Goal: Task Accomplishment & Management: Manage account settings

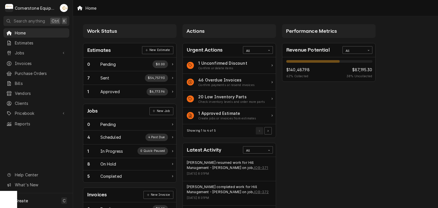
scroll to position [74, 0]
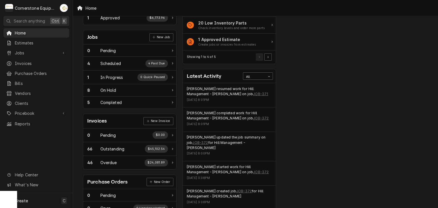
click at [351, 66] on div "Performance Metrics Revenue Potential All 62% $140,487.98 62 % Collected $87,19…" at bounding box center [329, 133] width 100 height 370
click at [40, 60] on span "Invoices" at bounding box center [41, 63] width 52 height 6
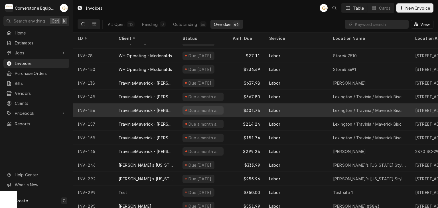
scroll to position [72, 0]
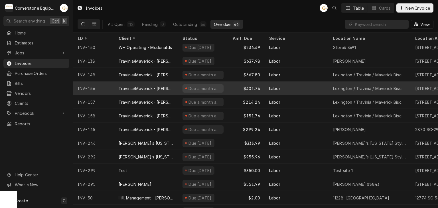
click at [236, 83] on div "$401.74" at bounding box center [246, 89] width 36 height 14
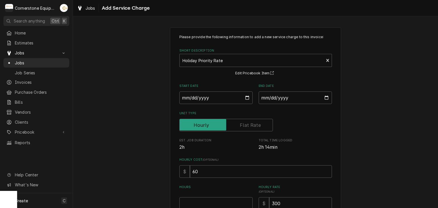
scroll to position [99, 0]
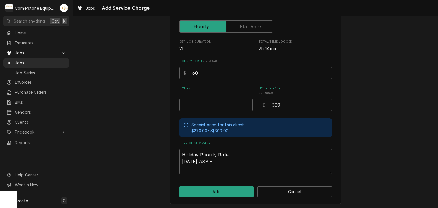
type textarea "x"
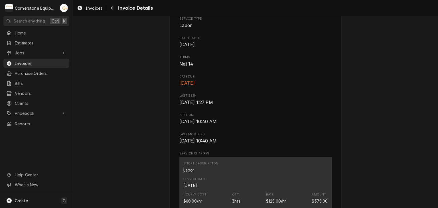
scroll to position [100, 0]
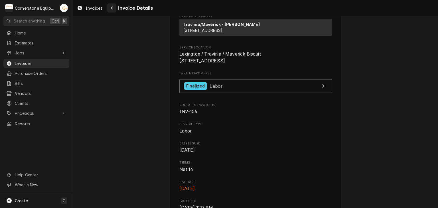
click at [111, 11] on button "Navigate back" at bounding box center [111, 7] width 9 height 9
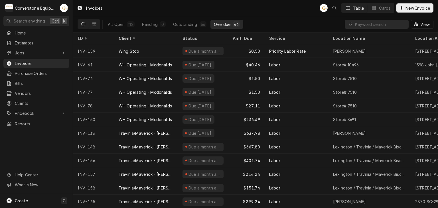
click at [198, 31] on div "All Open 112 Pending 0 Outstanding 66 Overdue 46" at bounding box center [173, 24] width 139 height 16
click at [198, 35] on div "Status" at bounding box center [203, 38] width 48 height 9
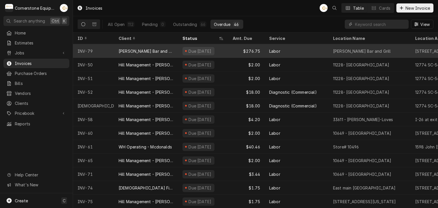
click at [234, 52] on div "$276.75" at bounding box center [246, 51] width 36 height 14
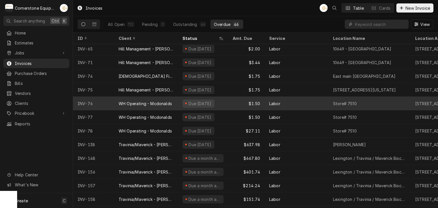
scroll to position [113, 0]
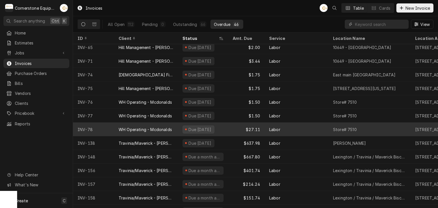
click at [237, 129] on div "$27.11" at bounding box center [246, 130] width 36 height 14
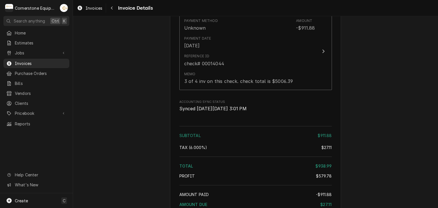
scroll to position [1027, 0]
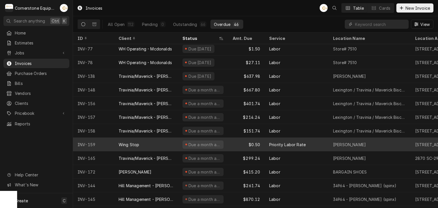
scroll to position [182, 0]
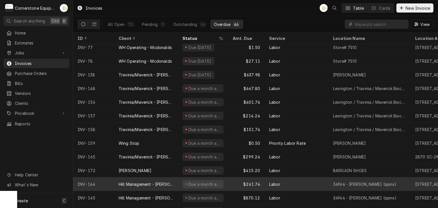
click at [286, 181] on div "Labor" at bounding box center [297, 184] width 64 height 14
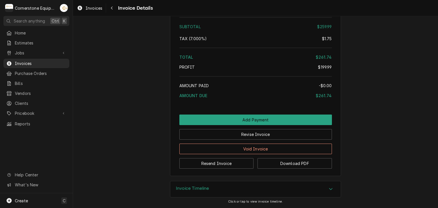
scroll to position [739, 0]
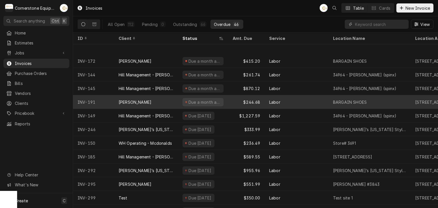
scroll to position [332, 0]
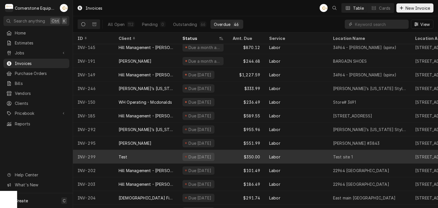
click at [222, 157] on div "Due 10 days ago" at bounding box center [203, 157] width 50 height 14
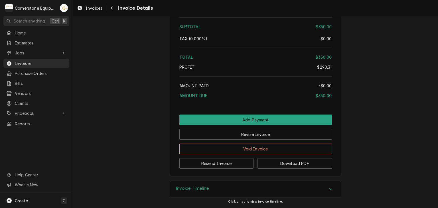
scroll to position [724, 0]
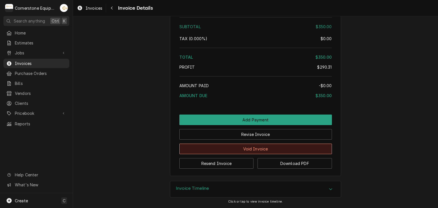
click at [226, 150] on button "Void Invoice" at bounding box center [255, 149] width 153 height 11
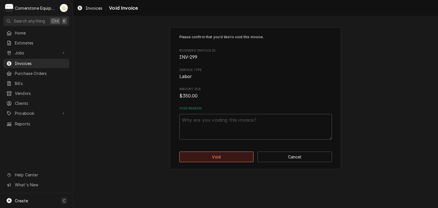
click at [225, 159] on button "Void" at bounding box center [216, 157] width 74 height 11
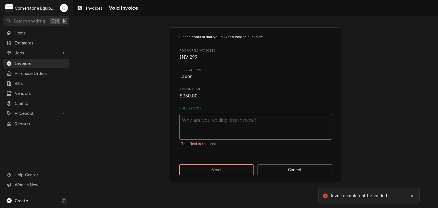
click at [223, 131] on textarea "Void Reason" at bounding box center [255, 127] width 153 height 26
type textarea "x"
type textarea "t"
type textarea "x"
type textarea "te"
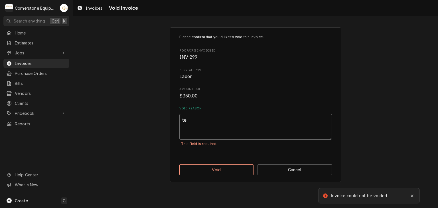
type textarea "x"
type textarea "tes"
type textarea "x"
type textarea "test"
type textarea "x"
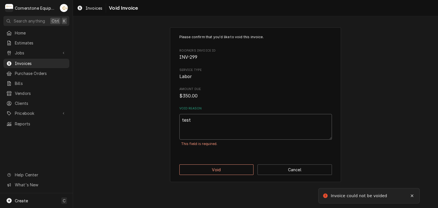
type textarea "testi"
type textarea "x"
type textarea "testin"
type textarea "x"
type textarea "testin"
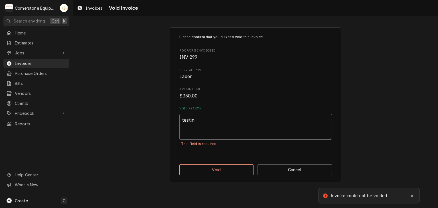
type textarea "x"
type textarea "testin g"
type textarea "x"
type textarea "testin"
type textarea "x"
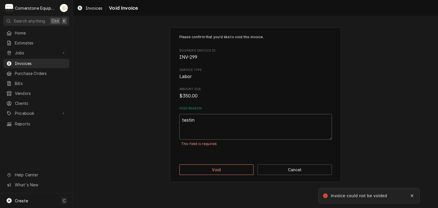
type textarea "testin"
type textarea "x"
type textarea "testing"
type textarea "x"
type textarea "testing"
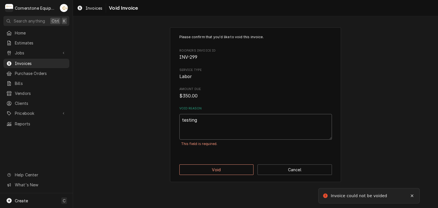
type textarea "x"
type textarea "testing o"
type textarea "x"
type textarea "testing on"
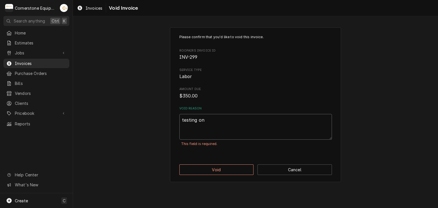
type textarea "x"
type textarea "testing onl"
type textarea "x"
type textarea "testing only"
drag, startPoint x: 238, startPoint y: 161, endPoint x: 237, endPoint y: 168, distance: 6.9
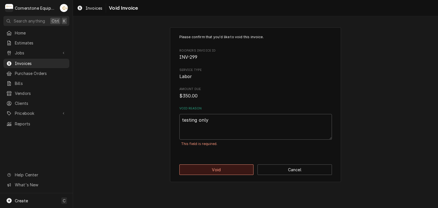
click at [238, 162] on div "Please confirm that you'd like to void this invoice. Roopairs Invoice ID INV-29…" at bounding box center [255, 104] width 171 height 155
click at [237, 168] on button "Void" at bounding box center [216, 170] width 74 height 11
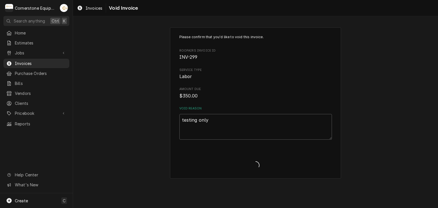
type textarea "x"
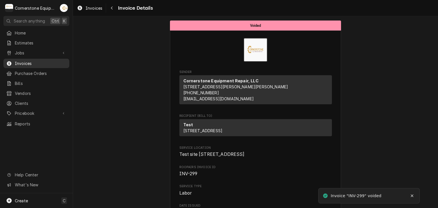
click at [51, 56] on div "Jobs Jobs Job Series" at bounding box center [36, 53] width 66 height 10
click at [50, 60] on span "Invoices" at bounding box center [41, 63] width 52 height 6
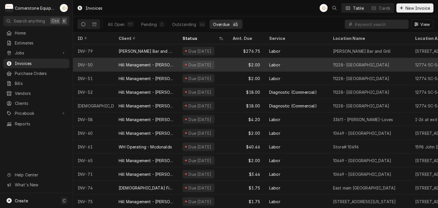
click at [222, 68] on div "Due [DATE]" at bounding box center [203, 65] width 50 height 14
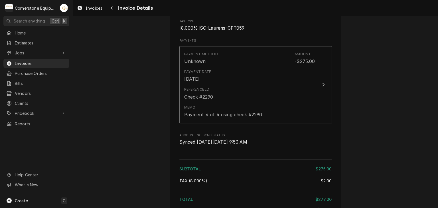
scroll to position [684, 0]
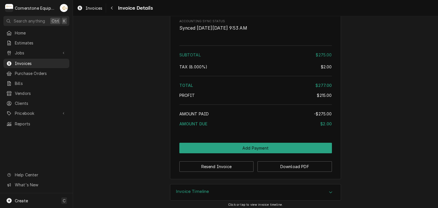
drag, startPoint x: 97, startPoint y: 141, endPoint x: 105, endPoint y: 87, distance: 54.0
click at [109, 10] on button "Navigate back" at bounding box center [111, 7] width 9 height 9
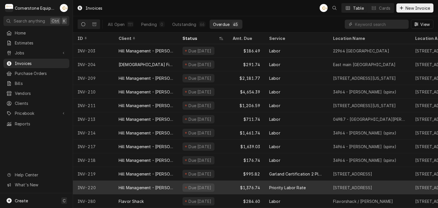
scroll to position [341, 0]
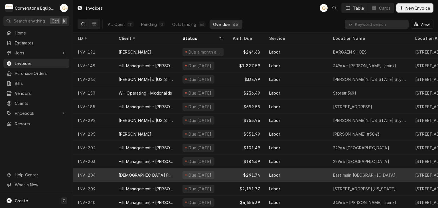
click at [255, 173] on div "$291.74" at bounding box center [246, 175] width 36 height 14
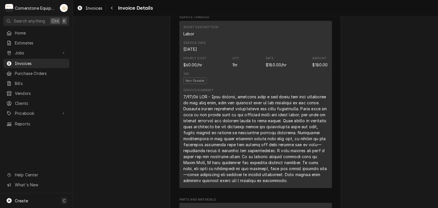
scroll to position [114, 0]
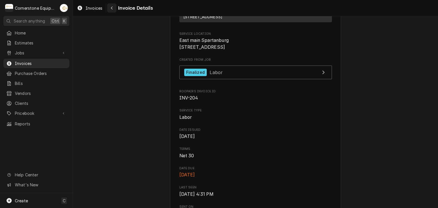
click at [113, 5] on div "Navigate back" at bounding box center [112, 8] width 6 height 6
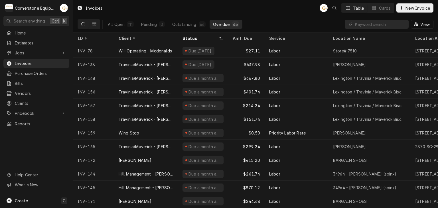
scroll to position [159, 0]
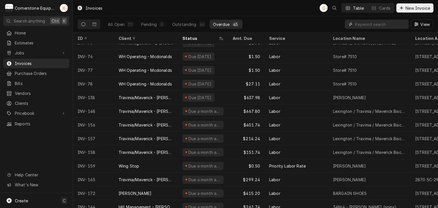
click at [398, 22] on input "Dynamic Content Wrapper" at bounding box center [380, 24] width 51 height 9
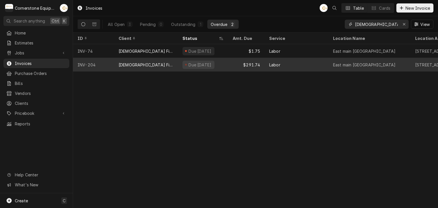
type input "[DEMOGRAPHIC_DATA] fil a"
click at [304, 68] on div "Labor" at bounding box center [297, 65] width 64 height 14
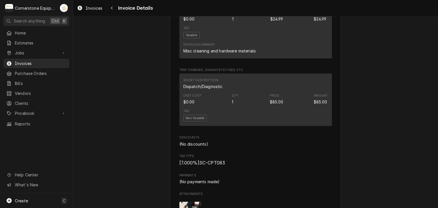
scroll to position [684, 0]
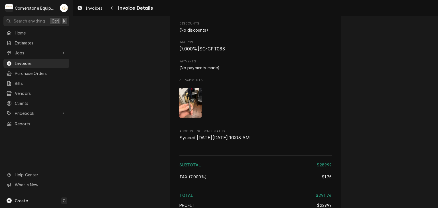
click at [197, 118] on img "Attachments" at bounding box center [190, 103] width 23 height 30
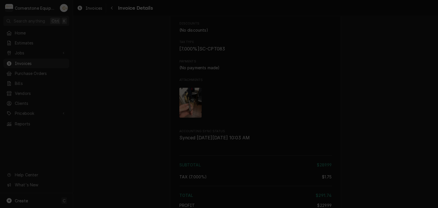
click at [365, 133] on div at bounding box center [219, 104] width 438 height 208
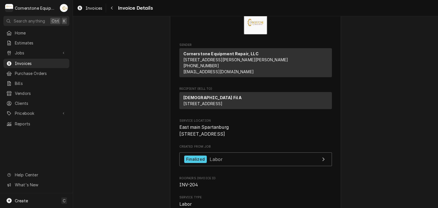
scroll to position [0, 0]
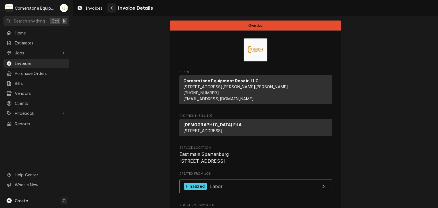
click at [112, 9] on icon "Navigate back" at bounding box center [112, 8] width 3 height 4
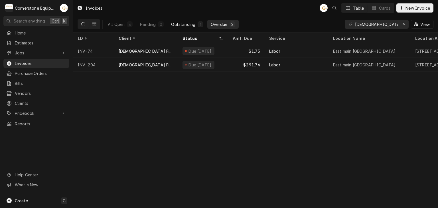
click at [177, 26] on div "Outstanding" at bounding box center [183, 24] width 24 height 6
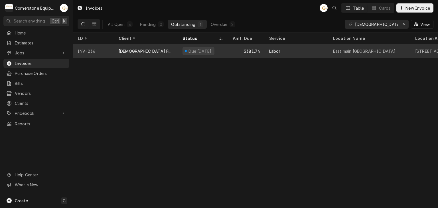
click at [228, 55] on div "Due [DATE]" at bounding box center [203, 51] width 50 height 14
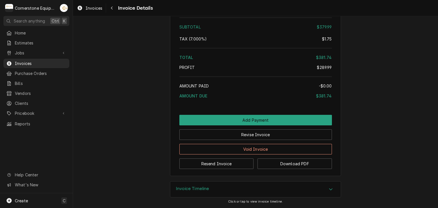
scroll to position [682, 0]
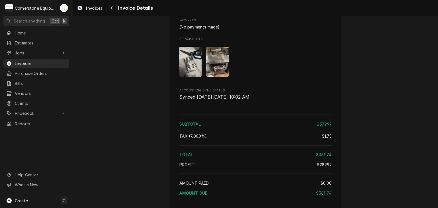
click at [201, 82] on div "Attachments" at bounding box center [255, 61] width 153 height 39
click at [186, 77] on img "Attachments" at bounding box center [190, 62] width 23 height 30
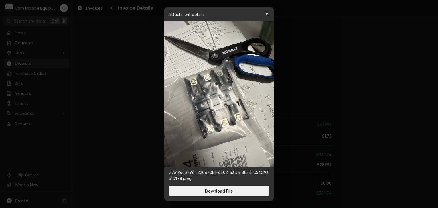
click at [156, 85] on div at bounding box center [219, 104] width 438 height 208
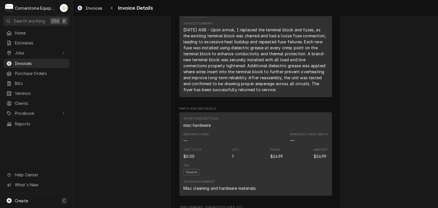
scroll to position [226, 0]
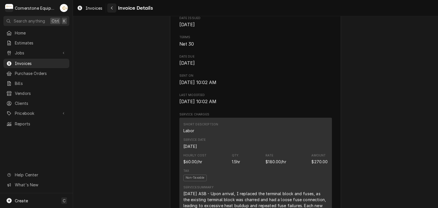
click at [116, 8] on button "Navigate back" at bounding box center [111, 7] width 9 height 9
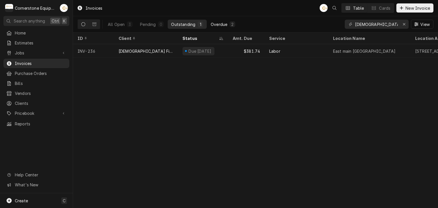
click at [210, 23] on button "Overdue 2" at bounding box center [222, 24] width 31 height 9
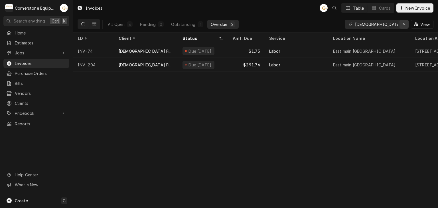
click at [403, 23] on icon "Erase input" at bounding box center [404, 24] width 2 height 2
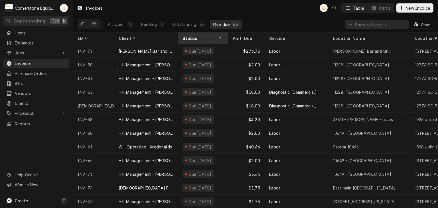
click at [205, 42] on div "Status" at bounding box center [203, 38] width 48 height 9
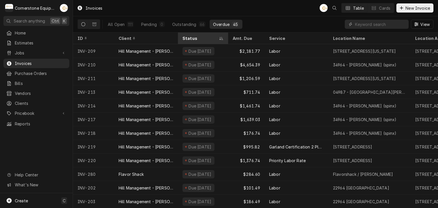
click at [211, 37] on div "Status" at bounding box center [199, 38] width 35 height 6
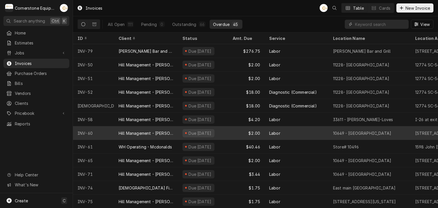
click at [134, 130] on div "Hill Management - McDonald’s" at bounding box center [146, 133] width 55 height 6
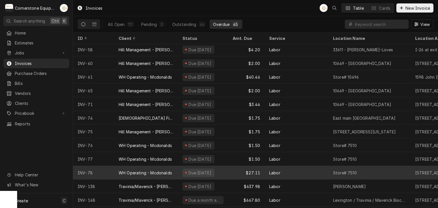
scroll to position [72, 0]
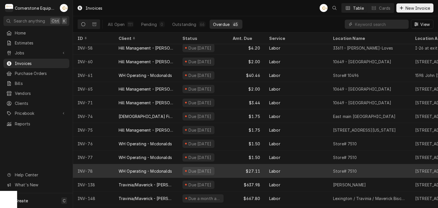
click at [148, 165] on div "WH Operating - Mcdonalds" at bounding box center [146, 171] width 64 height 14
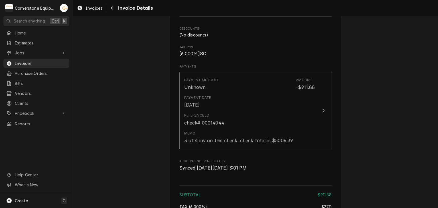
scroll to position [1027, 0]
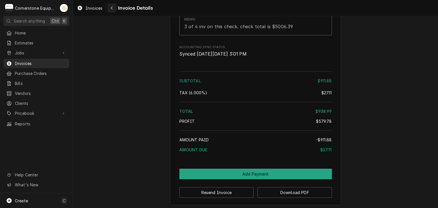
click at [116, 8] on button "Navigate back" at bounding box center [111, 7] width 9 height 9
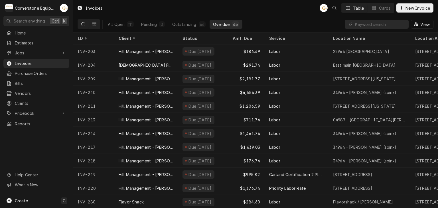
scroll to position [455, 0]
click at [201, 23] on div "66" at bounding box center [202, 24] width 5 height 6
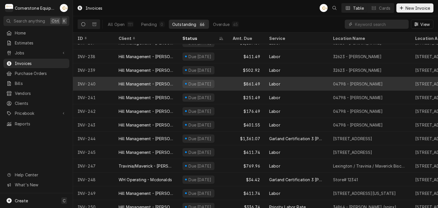
scroll to position [72, 0]
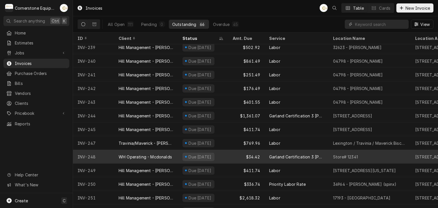
click at [233, 155] on div "$34.42" at bounding box center [246, 157] width 36 height 14
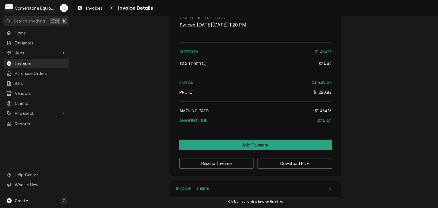
scroll to position [920, 0]
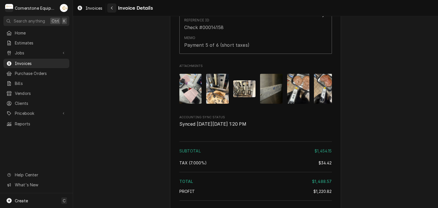
click at [112, 9] on icon "Navigate back" at bounding box center [112, 8] width 3 height 4
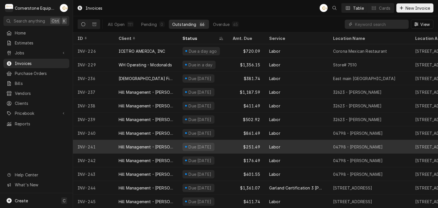
click at [215, 147] on div "Due in 6 days" at bounding box center [203, 147] width 50 height 14
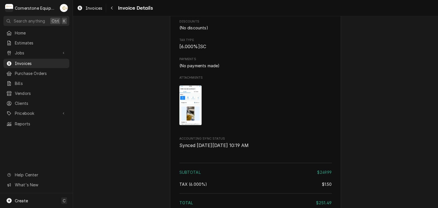
scroll to position [684, 0]
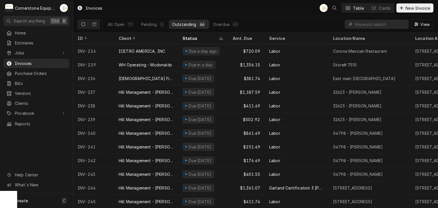
click at [250, 35] on div "Amt. Due" at bounding box center [246, 38] width 26 height 6
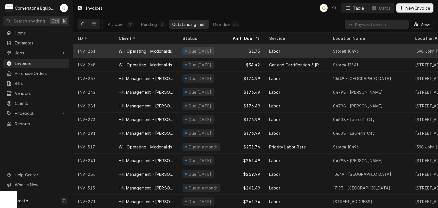
click at [260, 48] on div "$1.75" at bounding box center [246, 51] width 36 height 14
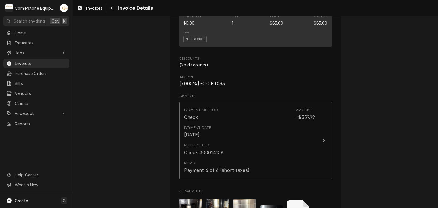
scroll to position [812, 0]
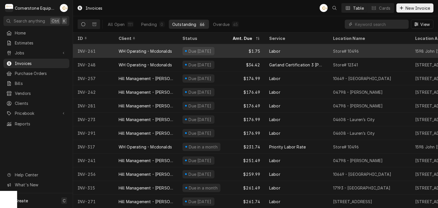
click at [287, 54] on div "Labor" at bounding box center [297, 51] width 64 height 14
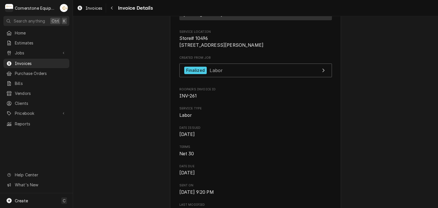
scroll to position [114, 0]
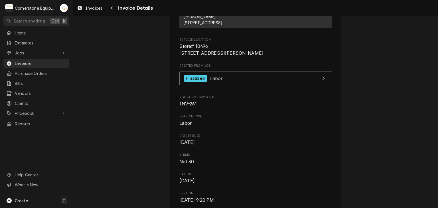
click at [117, 13] on div "Invoices Invoice Details" at bounding box center [255, 8] width 365 height 16
click at [113, 10] on div "Navigate back" at bounding box center [112, 8] width 6 height 6
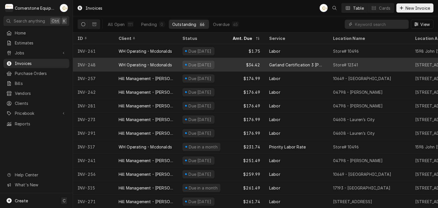
click at [250, 66] on div "$34.42" at bounding box center [246, 65] width 36 height 14
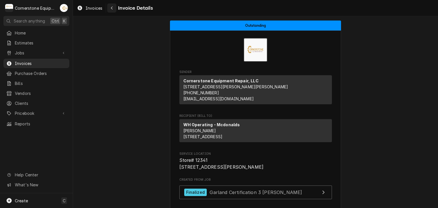
click at [110, 9] on div "Navigate back" at bounding box center [112, 8] width 6 height 6
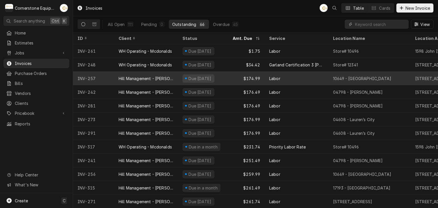
click at [247, 78] on div "$174.99" at bounding box center [246, 79] width 36 height 14
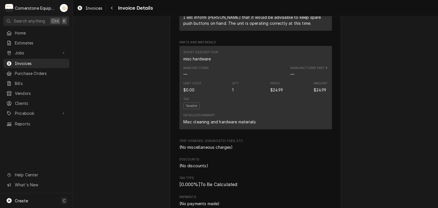
scroll to position [684, 0]
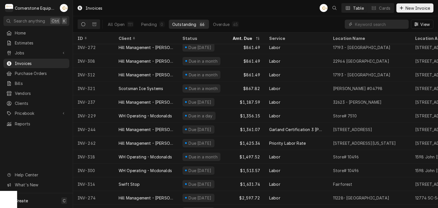
scroll to position [743, 0]
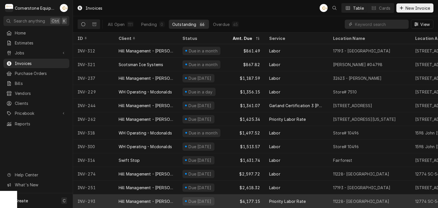
click at [289, 198] on div "Priority Labor Rate" at bounding box center [287, 201] width 36 height 6
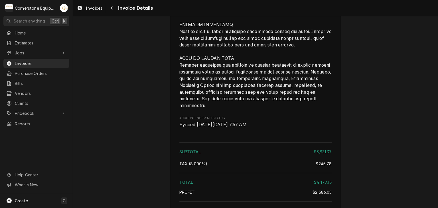
scroll to position [1503, 0]
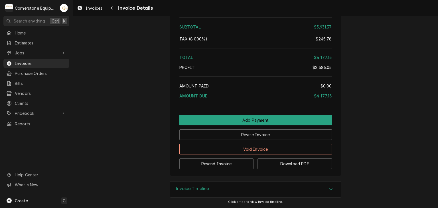
click at [113, 3] on div "Invoices Invoice Details" at bounding box center [255, 8] width 365 height 16
click at [113, 6] on icon "Navigate back" at bounding box center [112, 8] width 3 height 4
